Goal: Contribute content

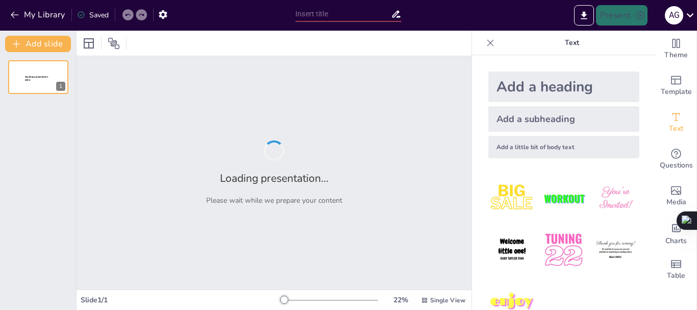
type input "Майбутнє штучного інтелекту: Тренди та прогнози"
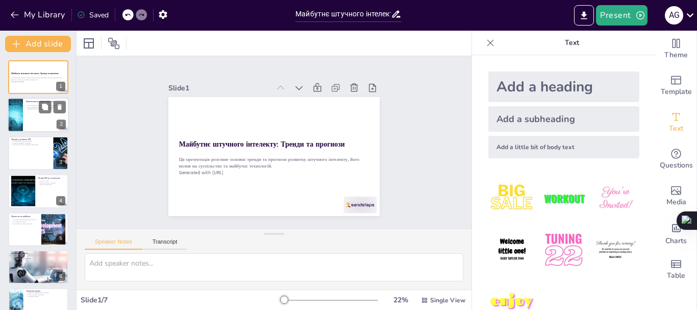
click at [43, 124] on div at bounding box center [38, 115] width 61 height 35
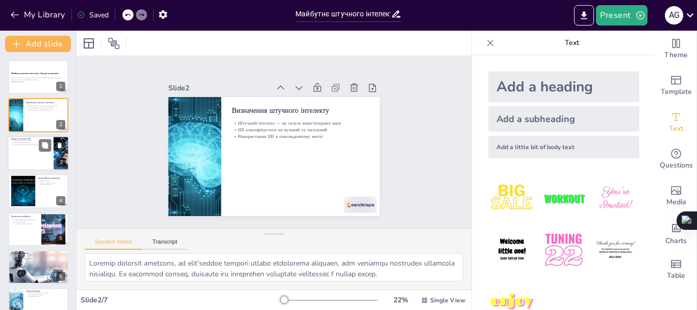
click at [53, 163] on div at bounding box center [38, 153] width 61 height 35
type textarea "Автоматизація робочих процесів є ключовим трендом, що дозволяє зменшити витрати…"
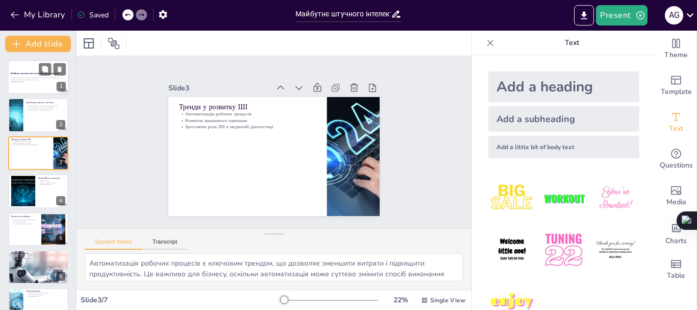
click at [34, 85] on div at bounding box center [38, 77] width 61 height 35
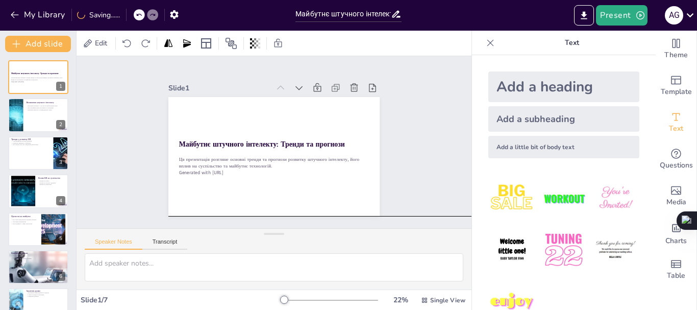
drag, startPoint x: 359, startPoint y: 205, endPoint x: 550, endPoint y: 218, distance: 191.8
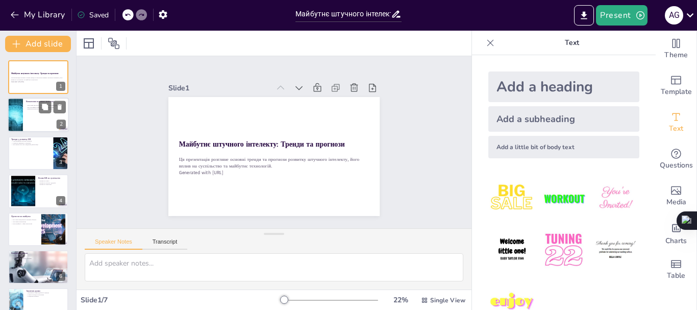
click at [20, 109] on div at bounding box center [15, 115] width 61 height 35
type textarea "Loremip dolorsit ametcons, ad elit'seddoe tempori utlabo etdolorema aliquaen, a…"
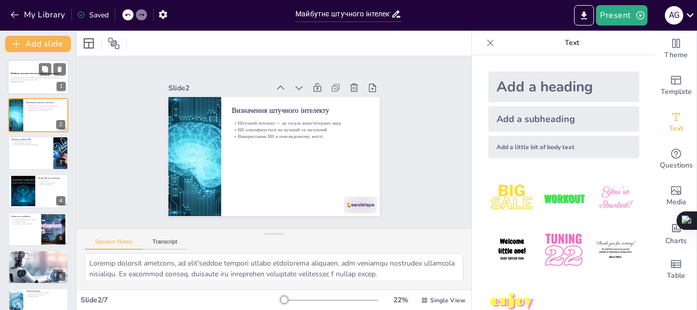
click at [26, 77] on p "Ця презентація розгляне основні тренди та прогнози розвитку штучного інтелекту,…" at bounding box center [38, 79] width 55 height 4
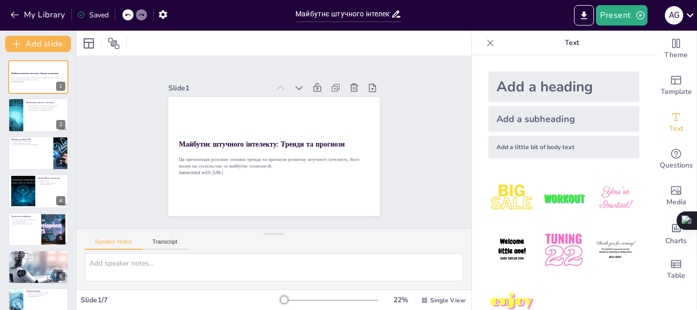
click at [311, 232] on div "Speaker Notes Transcript" at bounding box center [274, 241] width 395 height 24
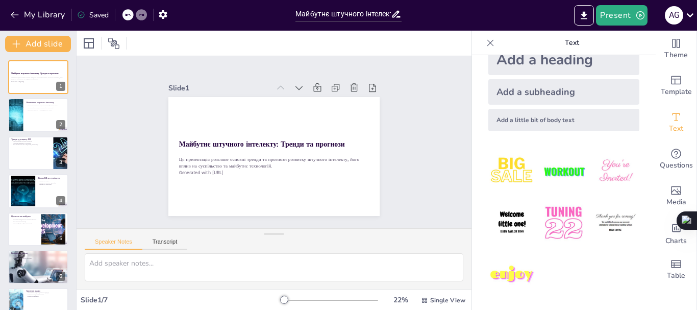
click at [103, 11] on div "Saved" at bounding box center [93, 15] width 32 height 10
click at [102, 16] on div "Saved" at bounding box center [93, 15] width 32 height 10
click at [485, 41] on icon at bounding box center [490, 43] width 10 height 10
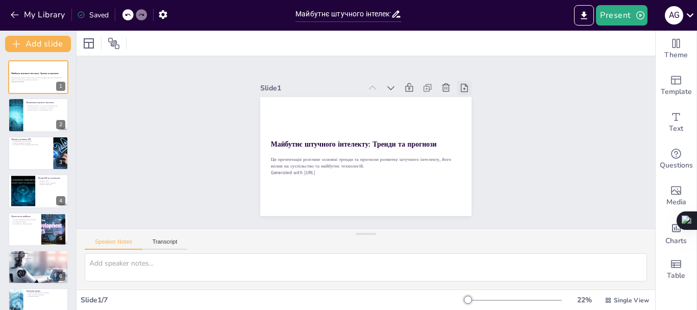
click at [459, 83] on icon at bounding box center [464, 88] width 10 height 10
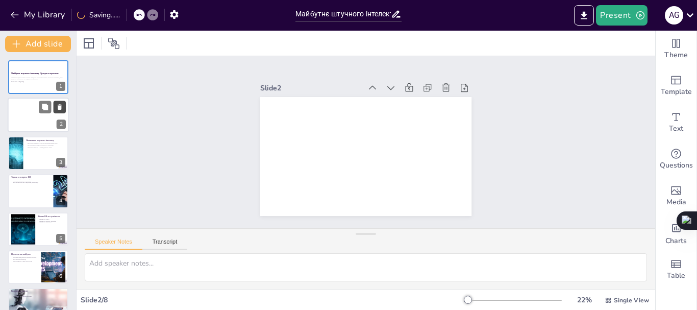
click at [61, 108] on icon at bounding box center [60, 108] width 4 height 6
type textarea "Loremip dolorsit ametcons, ad elit'seddoe tempori utlabo etdolorema aliquaen, a…"
